Goal: Task Accomplishment & Management: Manage account settings

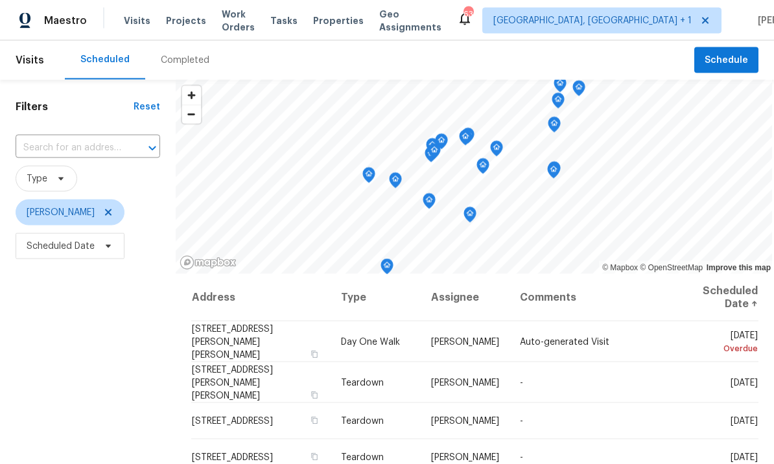
scroll to position [45, 0]
click at [630, 363] on td "-" at bounding box center [595, 383] width 171 height 41
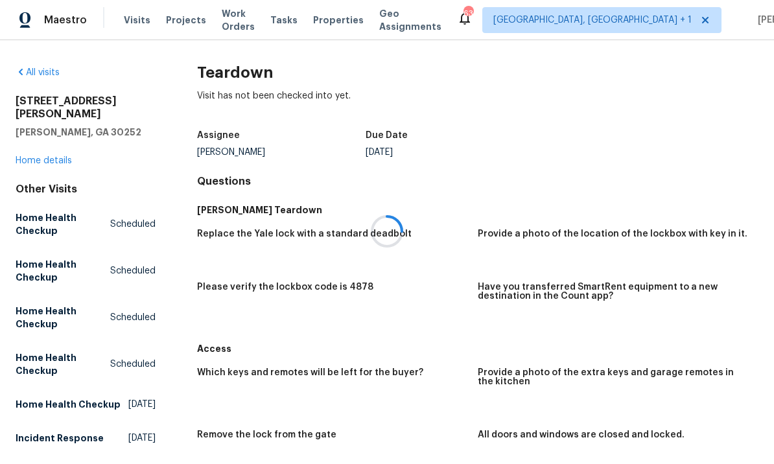
scroll to position [1, 0]
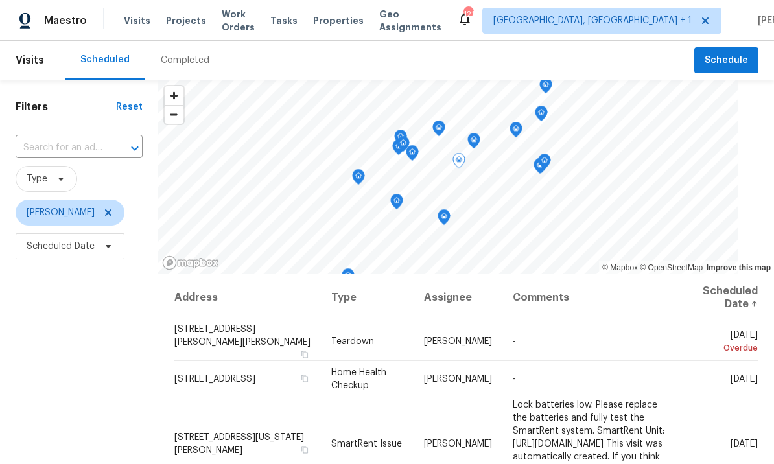
click at [0, 0] on icon at bounding box center [0, 0] width 0 height 0
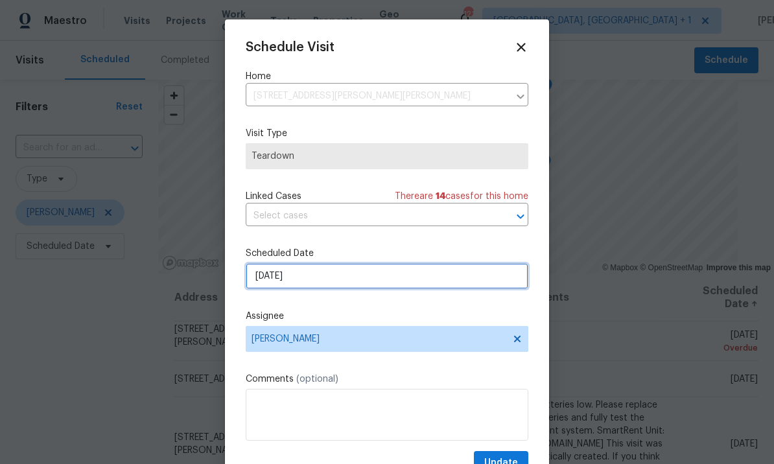
click at [333, 278] on input "[DATE]" at bounding box center [387, 276] width 283 height 26
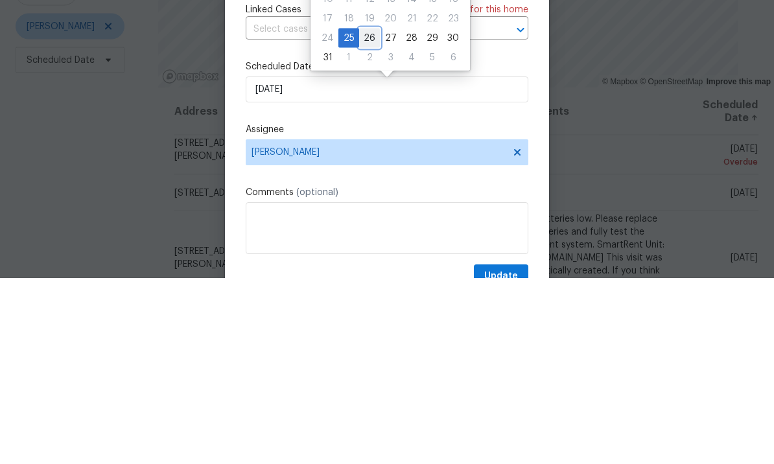
click at [373, 215] on div "26" at bounding box center [369, 224] width 21 height 18
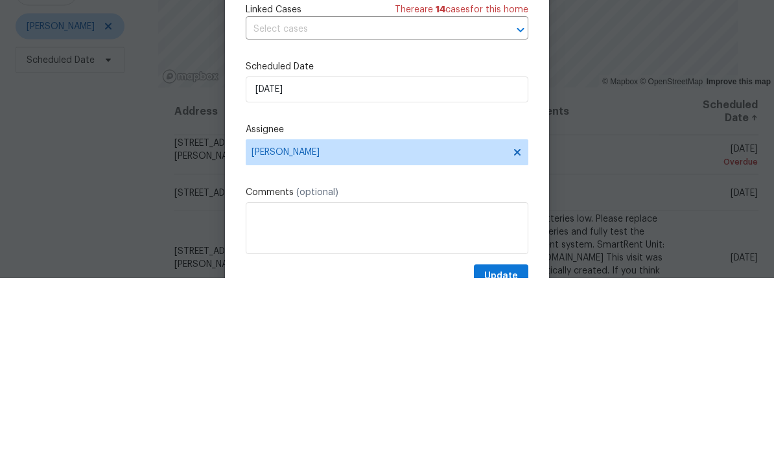
type input "[DATE]"
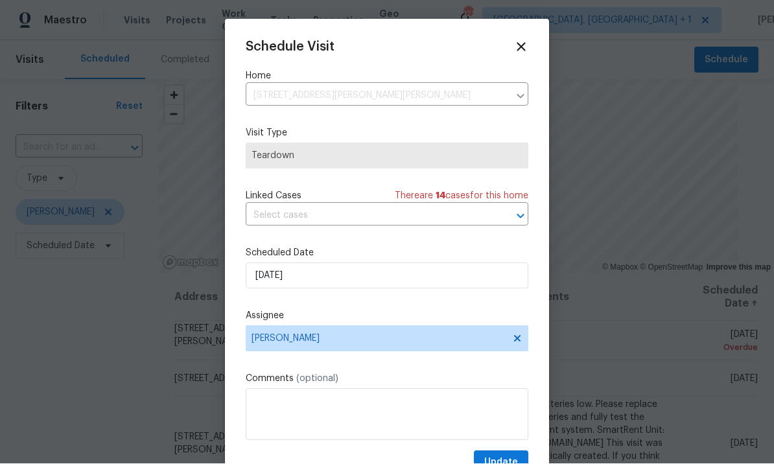
click at [510, 450] on div "Schedule Visit Home [STREET_ADDRESS][PERSON_NAME][PERSON_NAME] ​ Visit Type Tea…" at bounding box center [387, 257] width 283 height 435
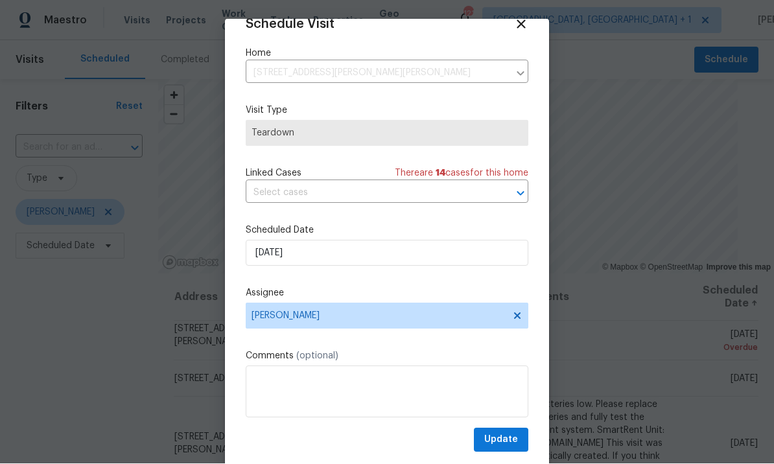
scroll to position [25, 0]
click at [506, 439] on span "Update" at bounding box center [501, 441] width 34 height 16
